Goal: Task Accomplishment & Management: Use online tool/utility

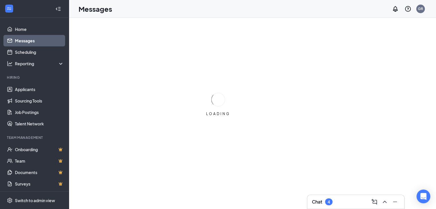
click at [320, 204] on h3 "Chat" at bounding box center [317, 202] width 10 height 6
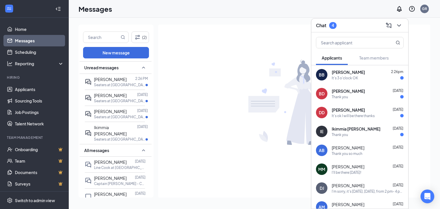
click at [368, 123] on div "IE Ikimmia [PERSON_NAME] [DATE] Thank you" at bounding box center [360, 131] width 97 height 19
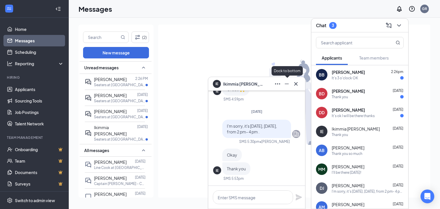
click at [287, 86] on icon "Minimize" at bounding box center [286, 84] width 7 height 7
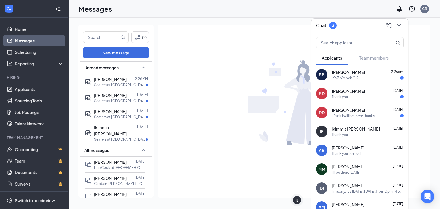
click at [333, 110] on span "[PERSON_NAME]" at bounding box center [348, 110] width 33 height 6
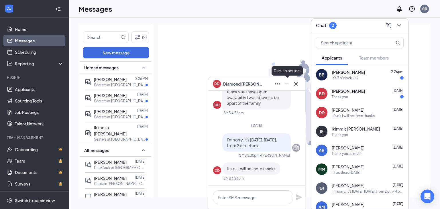
click at [290, 80] on button at bounding box center [286, 83] width 9 height 9
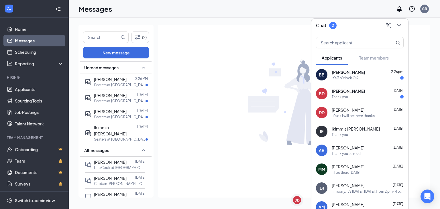
click at [362, 88] on span "[PERSON_NAME]" at bounding box center [348, 91] width 33 height 6
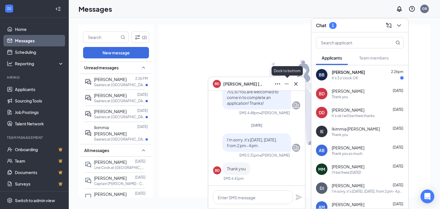
click at [288, 87] on button at bounding box center [286, 83] width 9 height 9
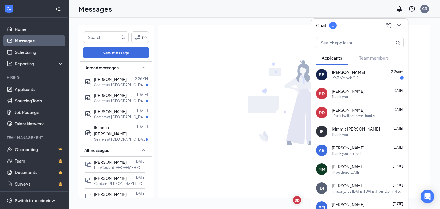
click at [334, 77] on div "It's 3 o'clock OK" at bounding box center [345, 78] width 26 height 5
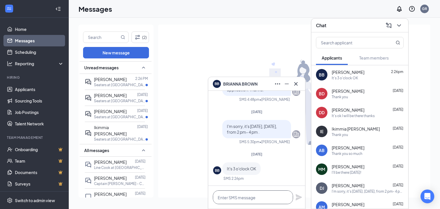
click at [265, 196] on textarea at bounding box center [253, 198] width 80 height 14
drag, startPoint x: 265, startPoint y: 196, endPoint x: 305, endPoint y: 196, distance: 39.8
click at [305, 196] on div at bounding box center [256, 197] width 97 height 23
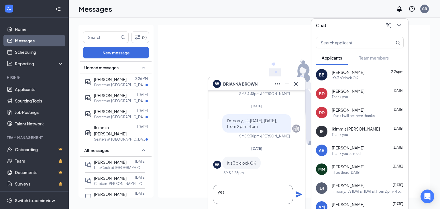
type textarea "yes"
click at [295, 194] on div "yes" at bounding box center [256, 194] width 97 height 29
click at [298, 194] on icon "Plane" at bounding box center [299, 194] width 7 height 7
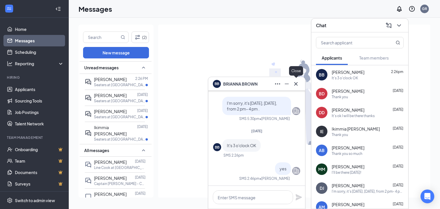
click at [298, 86] on icon "Cross" at bounding box center [296, 84] width 7 height 7
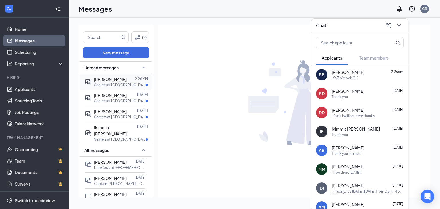
click at [121, 90] on div "[PERSON_NAME] 2:26 PM Seaters at [GEOGRAPHIC_DATA], [GEOGRAPHIC_DATA]" at bounding box center [115, 82] width 60 height 16
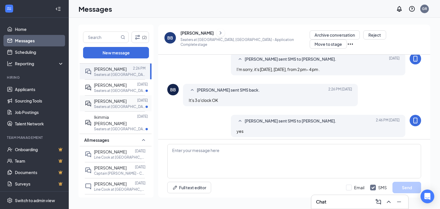
scroll to position [6, 0]
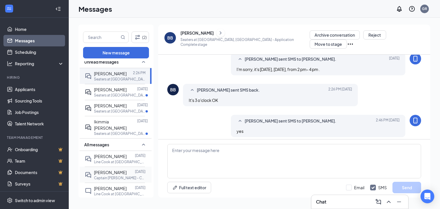
click at [109, 174] on span "[PERSON_NAME]" at bounding box center [110, 172] width 33 height 5
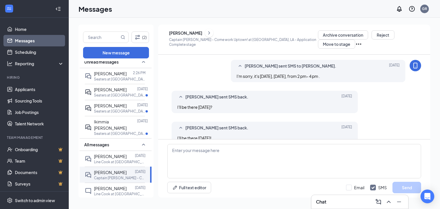
scroll to position [75, 0]
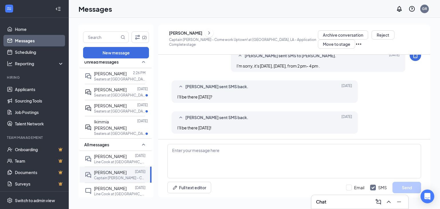
click at [210, 34] on icon "ChevronRight" at bounding box center [209, 32] width 2 height 3
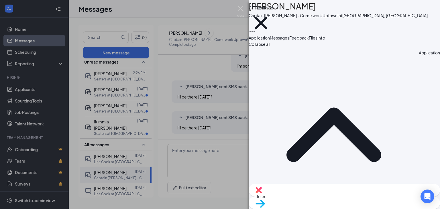
click at [240, 7] on img at bounding box center [240, 11] width 7 height 11
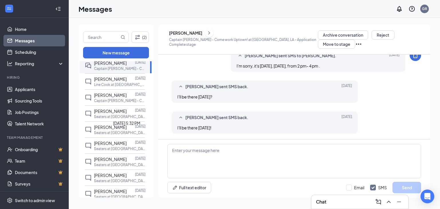
scroll to position [116, 0]
click at [115, 95] on span "[PERSON_NAME]" at bounding box center [110, 94] width 33 height 5
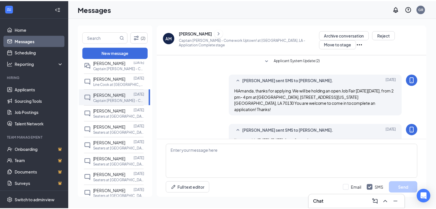
scroll to position [13, 0]
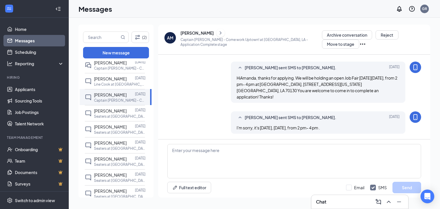
click at [219, 35] on icon "ChevronRight" at bounding box center [221, 33] width 6 height 7
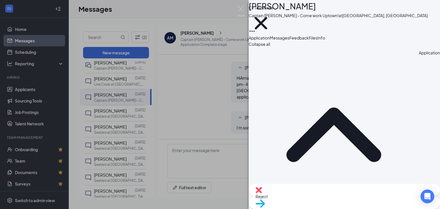
click at [218, 39] on div "AM [PERSON_NAME] Captain Servers - Come work Uptown! at [GEOGRAPHIC_DATA], LA C…" at bounding box center [220, 104] width 440 height 209
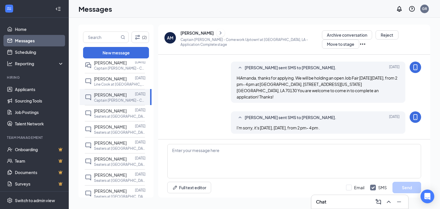
click at [218, 30] on icon "ChevronRight" at bounding box center [221, 33] width 6 height 7
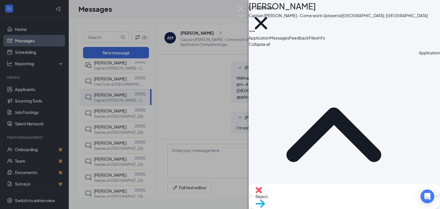
click at [149, 89] on div "AM [PERSON_NAME] Captain Servers - Come work Uptown! at [GEOGRAPHIC_DATA], LA C…" at bounding box center [220, 104] width 440 height 209
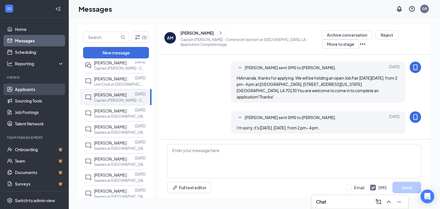
click at [36, 89] on link "Applicants" at bounding box center [39, 89] width 49 height 11
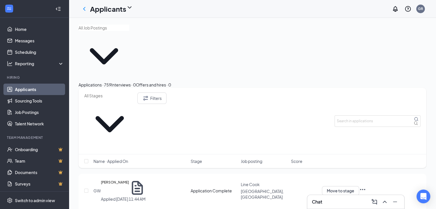
click at [378, 88] on div "Filters" at bounding box center [253, 121] width 348 height 67
click at [374, 116] on input "text" at bounding box center [378, 121] width 86 height 11
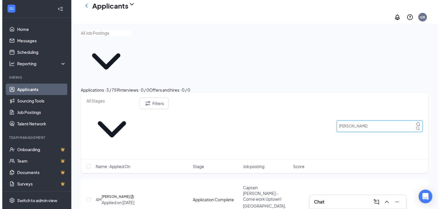
scroll to position [49, 0]
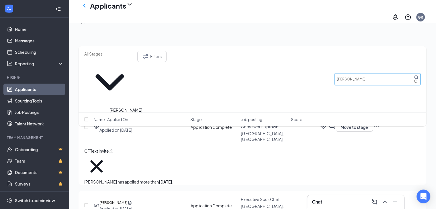
type input "[PERSON_NAME]"
click at [117, 200] on h5 "[PERSON_NAME]" at bounding box center [113, 203] width 28 height 6
